Goal: Check status: Check status

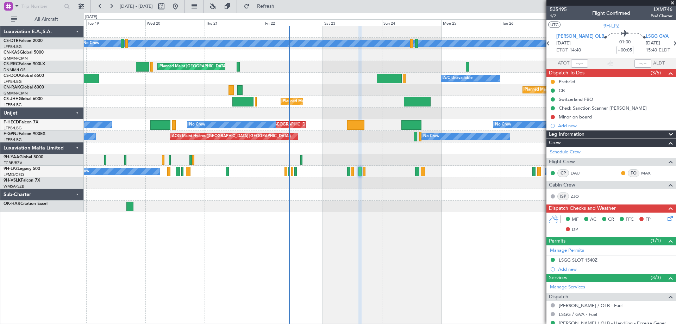
click at [676, 2] on span at bounding box center [672, 3] width 7 height 6
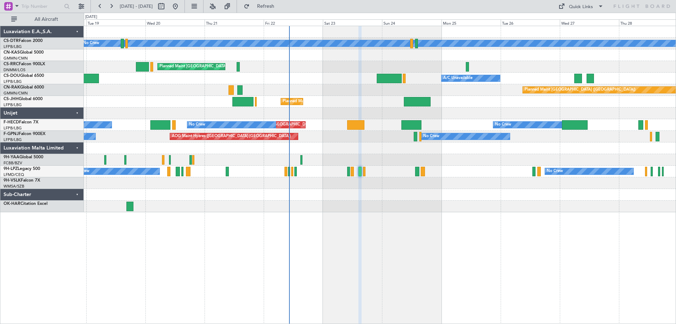
type input "0"
click at [450, 242] on div "Planned Maint Sofia No Crew Planned Maint [GEOGRAPHIC_DATA] ([GEOGRAPHIC_DATA])…" at bounding box center [380, 175] width 593 height 298
click at [489, 259] on div "Planned Maint Sofia No Crew Planned Maint [GEOGRAPHIC_DATA] ([GEOGRAPHIC_DATA])…" at bounding box center [380, 175] width 593 height 298
click at [462, 287] on div "Planned Maint Sofia No Crew Planned Maint [GEOGRAPHIC_DATA] ([GEOGRAPHIC_DATA])…" at bounding box center [380, 175] width 593 height 298
click at [511, 89] on div "Planned Maint Sofia No Crew Planned Maint [GEOGRAPHIC_DATA] ([GEOGRAPHIC_DATA])…" at bounding box center [338, 168] width 676 height 311
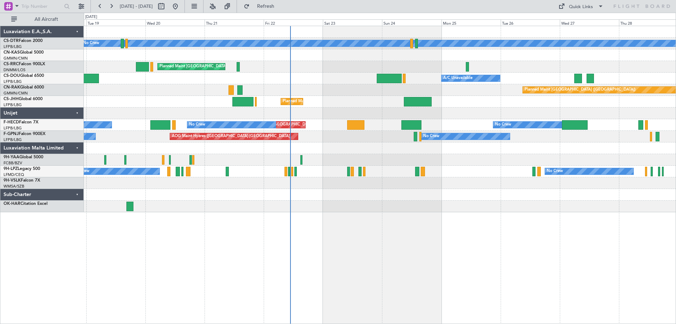
click at [643, 126] on div "Planned Maint Sofia No Crew Planned Maint [GEOGRAPHIC_DATA] ([GEOGRAPHIC_DATA])…" at bounding box center [380, 119] width 592 height 186
click at [396, 212] on div "Planned Maint Sofia No Crew Planned Maint [GEOGRAPHIC_DATA] ([GEOGRAPHIC_DATA])…" at bounding box center [380, 175] width 593 height 298
